Goal: Feedback & Contribution: Submit feedback/report problem

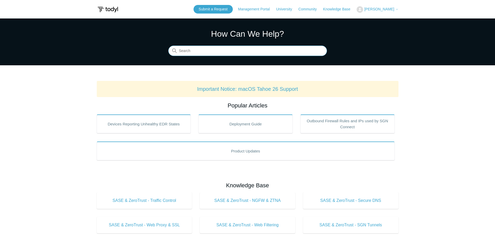
click at [243, 51] on input "Search" at bounding box center [247, 51] width 159 height 10
click at [210, 52] on input "Search" at bounding box center [247, 51] width 159 height 10
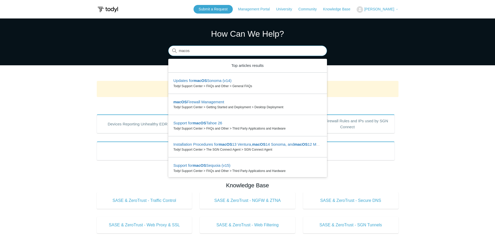
type input "macos"
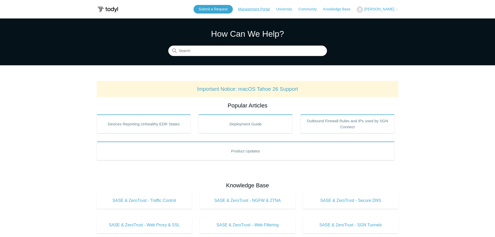
click at [275, 10] on link "Management Portal" at bounding box center [256, 9] width 37 height 5
click at [230, 7] on link "Submit a Request" at bounding box center [213, 9] width 39 height 9
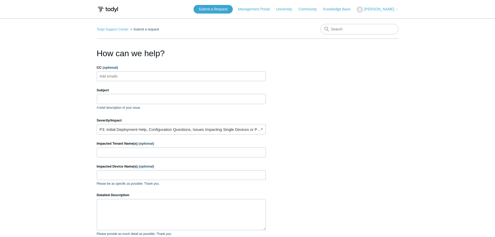
click at [141, 76] on ul "Add emails" at bounding box center [181, 77] width 169 height 10
click at [120, 97] on input "Subject" at bounding box center [181, 99] width 169 height 10
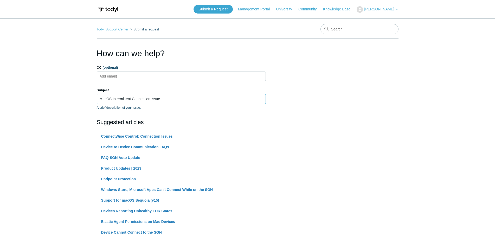
scroll to position [52, 0]
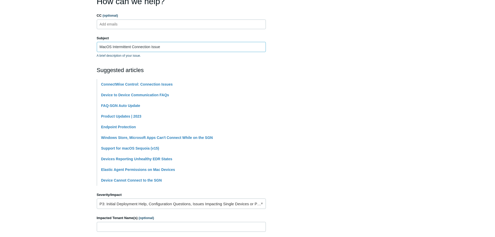
type input "MacOS Intermittent Connection Issue"
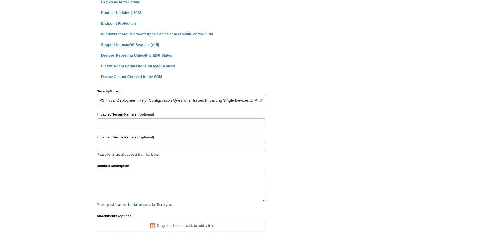
scroll to position [156, 0]
click at [143, 101] on link "P3: Initial Deployment Help, Configuration Questions, Issues Impacting Single D…" at bounding box center [181, 99] width 169 height 10
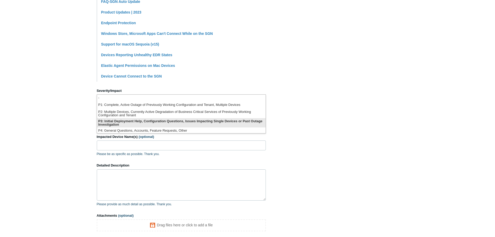
click at [152, 122] on li "P3: Initial Deployment Help, Configuration Questions, Issues Impacting Single D…" at bounding box center [181, 122] width 169 height 9
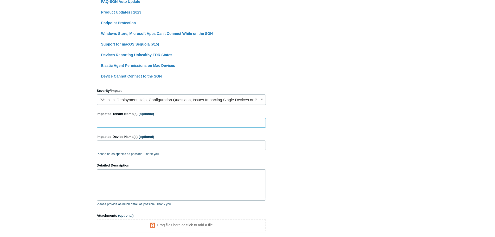
click at [152, 122] on input "Impacted Tenant Name(s) (optional)" at bounding box center [181, 123] width 169 height 10
type input "Strive IT Consulting"
click at [120, 148] on input "Impacted Device Name(s) (optional)" at bounding box center [181, 146] width 169 height 10
click at [147, 144] on input "Impacted Device Name(s) (optional)" at bounding box center [181, 146] width 169 height 10
paste input "Strive-Testing-Macbook-Air.local"
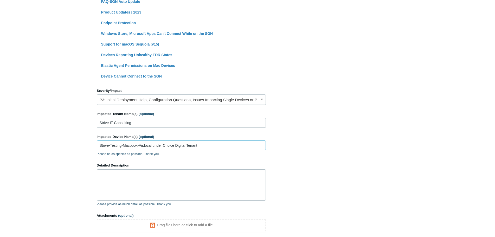
type input "Strive-Testing-Macbook-Air.local under Choice Digital Tenant"
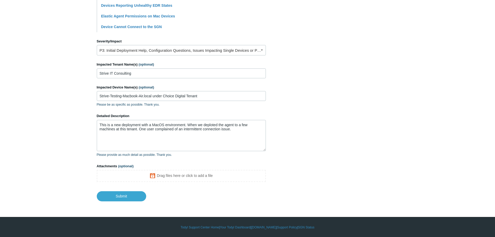
scroll to position [206, 0]
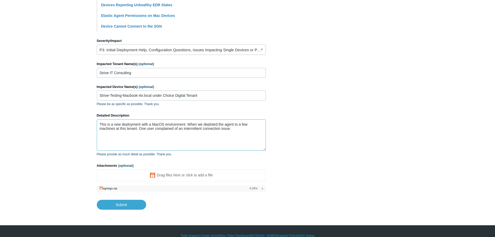
click at [139, 141] on textarea "This is a new deployment with a MacOS environment. When we deploted the agent t…" at bounding box center [181, 134] width 169 height 31
click at [247, 130] on textarea "This is a new deployment with a MacOS environment. When we deploted the agent t…" at bounding box center [181, 134] width 169 height 31
click at [240, 129] on textarea "This is a new deployment with a MacOS environment. When we deployed the agent t…" at bounding box center [181, 134] width 169 height 31
click at [238, 128] on textarea "This is a new deployment with a MacOS environment. When we deployed the agent t…" at bounding box center [181, 134] width 169 height 31
click at [237, 129] on textarea "This is a new deployment with a MacOS environment. When we deployed the agent t…" at bounding box center [181, 134] width 169 height 31
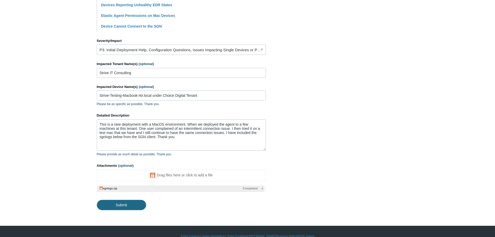
click at [129, 207] on input "Submit" at bounding box center [121, 205] width 49 height 10
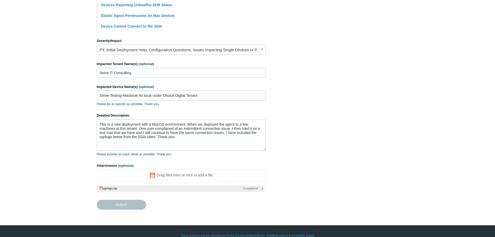
type textarea "This is a new deployment with a MacOS environment. When we deployed the agent t…"
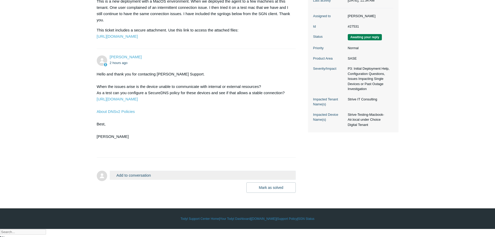
scroll to position [104, 0]
